Goal: Task Accomplishment & Management: Use online tool/utility

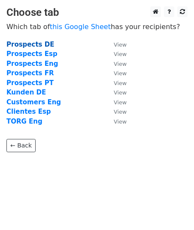
click at [33, 47] on strong "Prospects DE" at bounding box center [30, 45] width 48 height 8
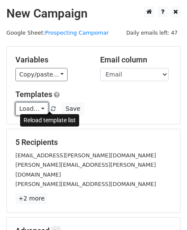
click at [42, 108] on link "Load..." at bounding box center [31, 108] width 33 height 13
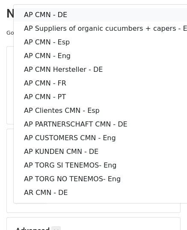
click at [64, 15] on link "AP CMN - DE" at bounding box center [110, 15] width 193 height 14
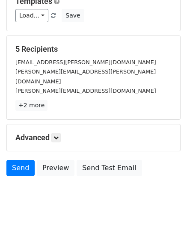
scroll to position [101, 0]
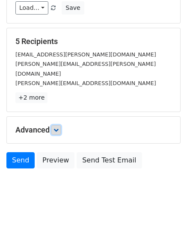
click at [57, 128] on icon at bounding box center [56, 130] width 5 height 5
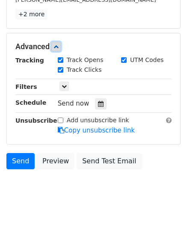
scroll to position [185, 0]
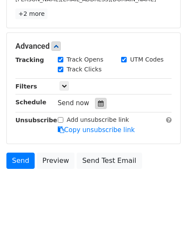
click at [101, 98] on div at bounding box center [101, 103] width 12 height 11
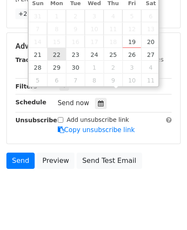
type input "[DATE] 12:00"
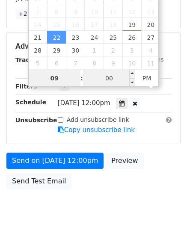
type input "09"
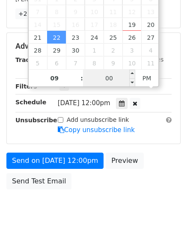
type input "[DATE] 21:00"
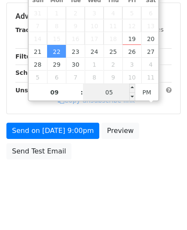
type input "05"
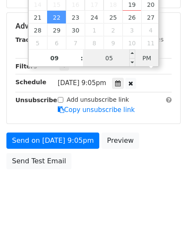
scroll to position [171, 0]
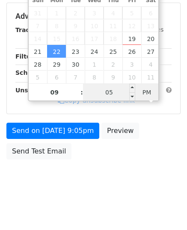
type input "[DATE] 09:05"
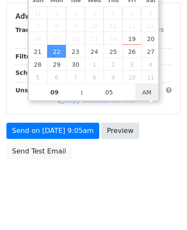
scroll to position [205, 0]
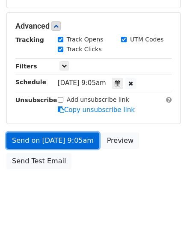
click at [77, 133] on link "Send on [DATE] 9:05am" at bounding box center [52, 141] width 93 height 16
